Goal: Task Accomplishment & Management: Use online tool/utility

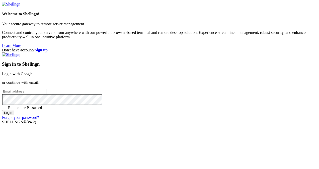
click at [33, 72] on link "Login with Google" at bounding box center [17, 74] width 31 height 4
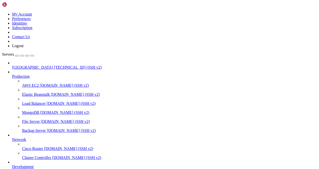
click at [17, 56] on div "button" at bounding box center [17, 56] width 0 height 0
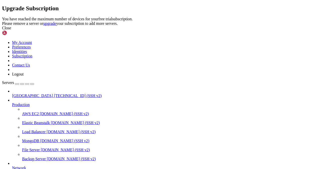
click at [2, 17] on icon at bounding box center [2, 17] width 0 height 0
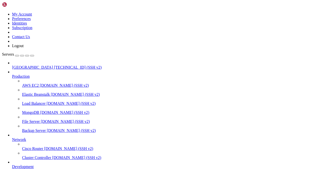
scroll to position [73, 0]
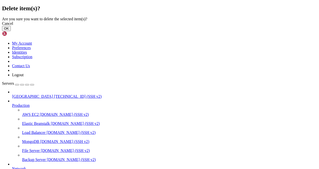
click at [11, 31] on button "OK" at bounding box center [6, 28] width 9 height 5
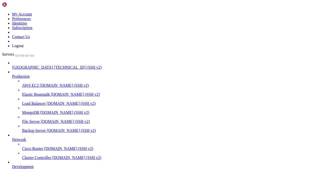
scroll to position [60, 0]
click at [17, 56] on div "button" at bounding box center [17, 56] width 0 height 0
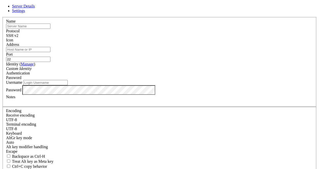
click at [50, 29] on input "text" at bounding box center [28, 26] width 44 height 5
type input "a"
type input "vul_USA"
click at [50, 52] on input "Address" at bounding box center [28, 49] width 44 height 5
type input "[TECHNICAL_ID]"
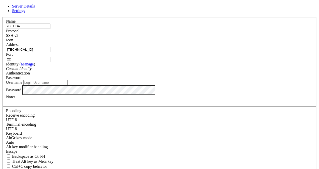
click at [68, 85] on input "Username" at bounding box center [45, 82] width 44 height 5
type input "root"
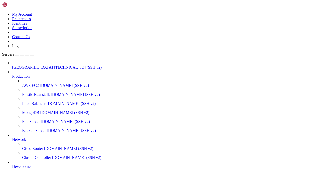
scroll to position [73, 0]
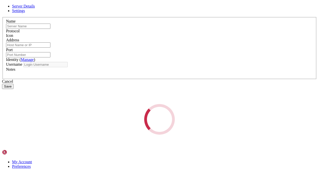
type input "vul_USA"
type input "[TECHNICAL_ID]"
type input "22"
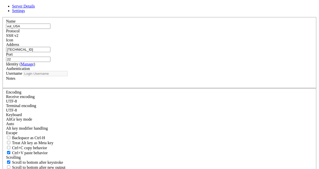
type input "root"
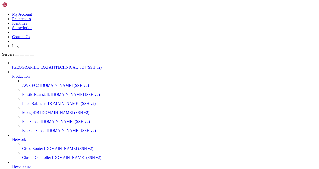
click at [54, 65] on span "[TECHNICAL_ID] (SSH v2)" at bounding box center [78, 67] width 48 height 4
drag, startPoint x: 197, startPoint y: 70, endPoint x: 109, endPoint y: 23, distance: 99.4
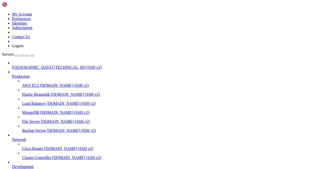
click at [31, 65] on span "[GEOGRAPHIC_DATA]" at bounding box center [32, 67] width 41 height 4
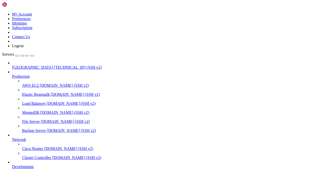
scroll to position [30, 0]
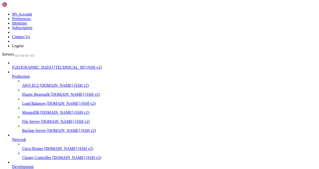
drag, startPoint x: 117, startPoint y: 408, endPoint x: 88, endPoint y: 396, distance: 31.5
click at [44, 151] on span "[DOMAIN_NAME] (SSH v2)" at bounding box center [68, 149] width 49 height 4
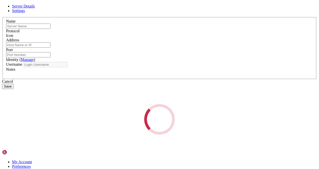
type input "vul_USA"
type input "[TECHNICAL_ID]"
type input "22"
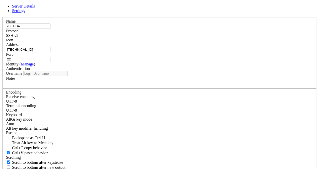
type input "root"
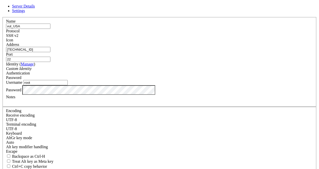
click at [93, 95] on div "Password" at bounding box center [159, 90] width 307 height 10
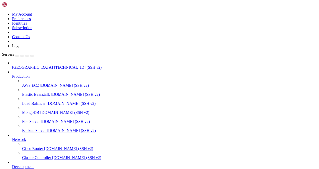
type input "/mnt/blockstorage/PythonScripts"
